Goal: Find specific page/section: Find specific page/section

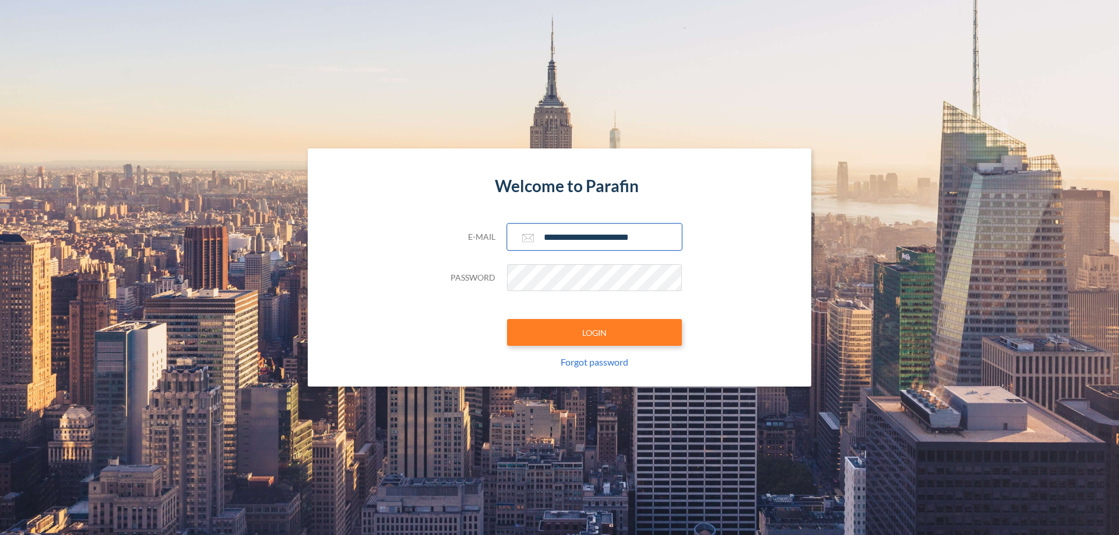
type input "**********"
click at [594, 333] on button "LOGIN" at bounding box center [594, 332] width 175 height 27
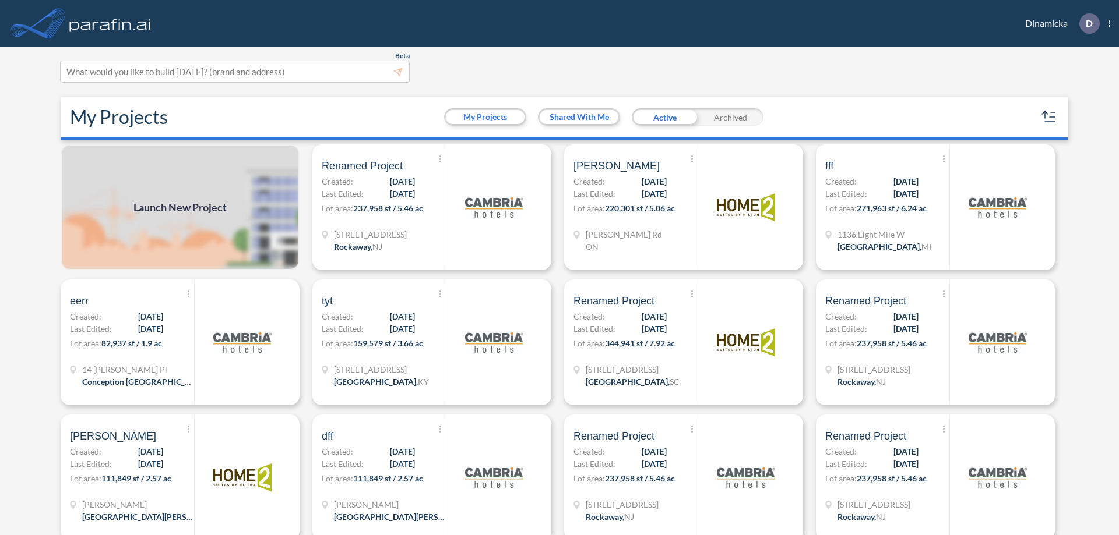
scroll to position [3, 0]
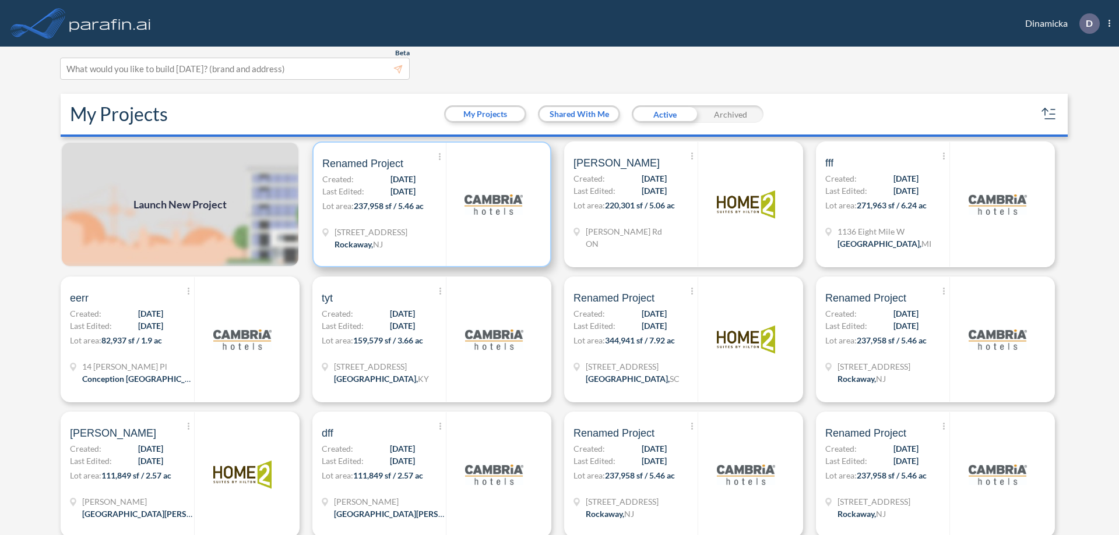
click at [429, 204] on p "Lot area: 237,958 sf / 5.46 ac" at bounding box center [384, 208] width 124 height 17
